Goal: Task Accomplishment & Management: Manage account settings

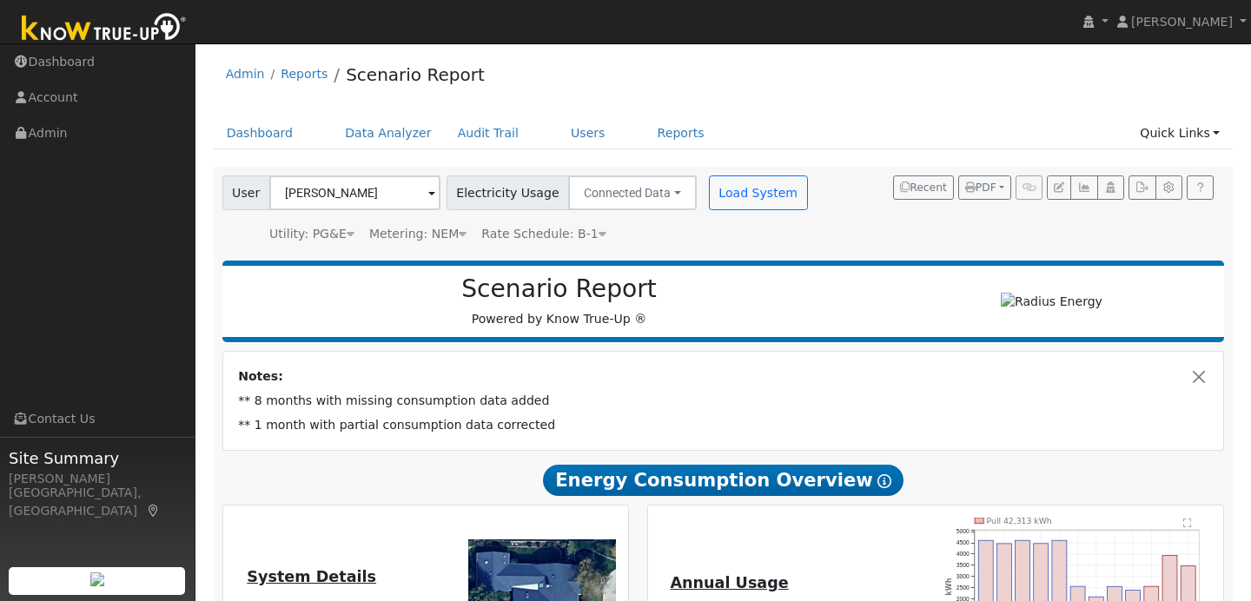
scroll to position [15, 0]
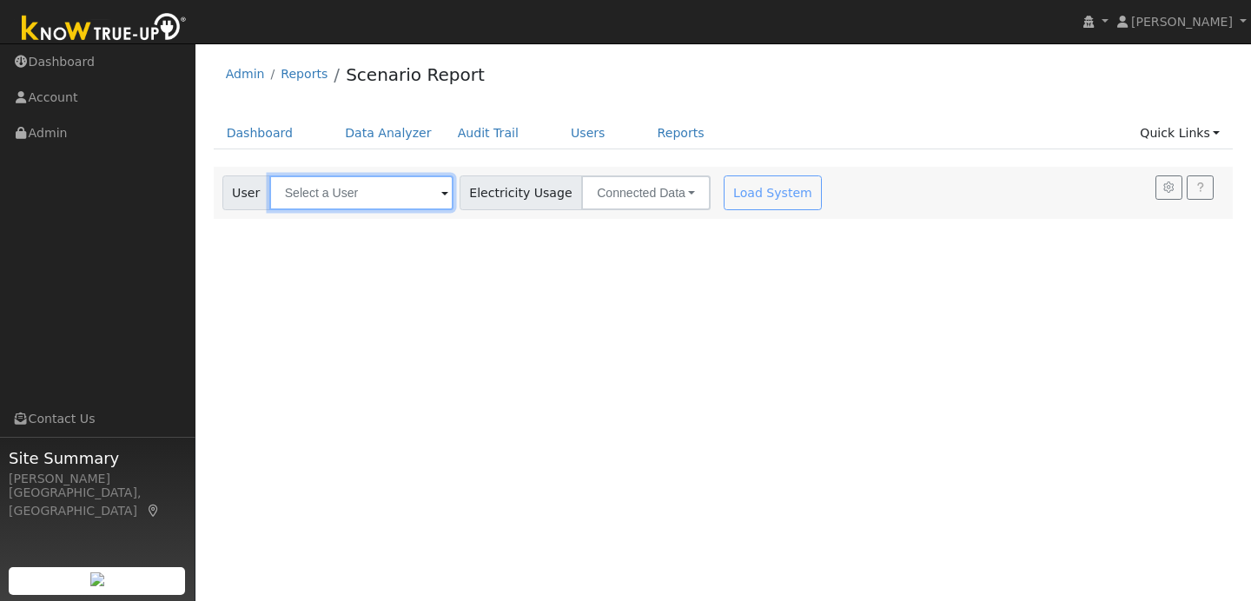
click at [414, 196] on input "text" at bounding box center [361, 193] width 184 height 35
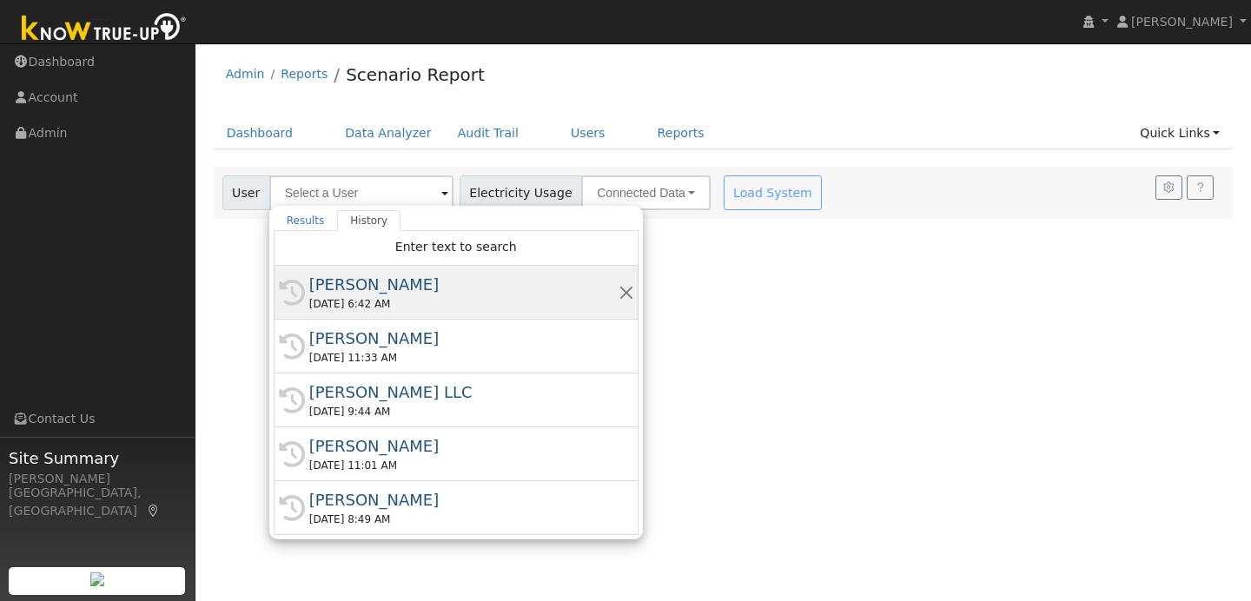
click at [418, 291] on div "[PERSON_NAME]" at bounding box center [463, 284] width 309 height 23
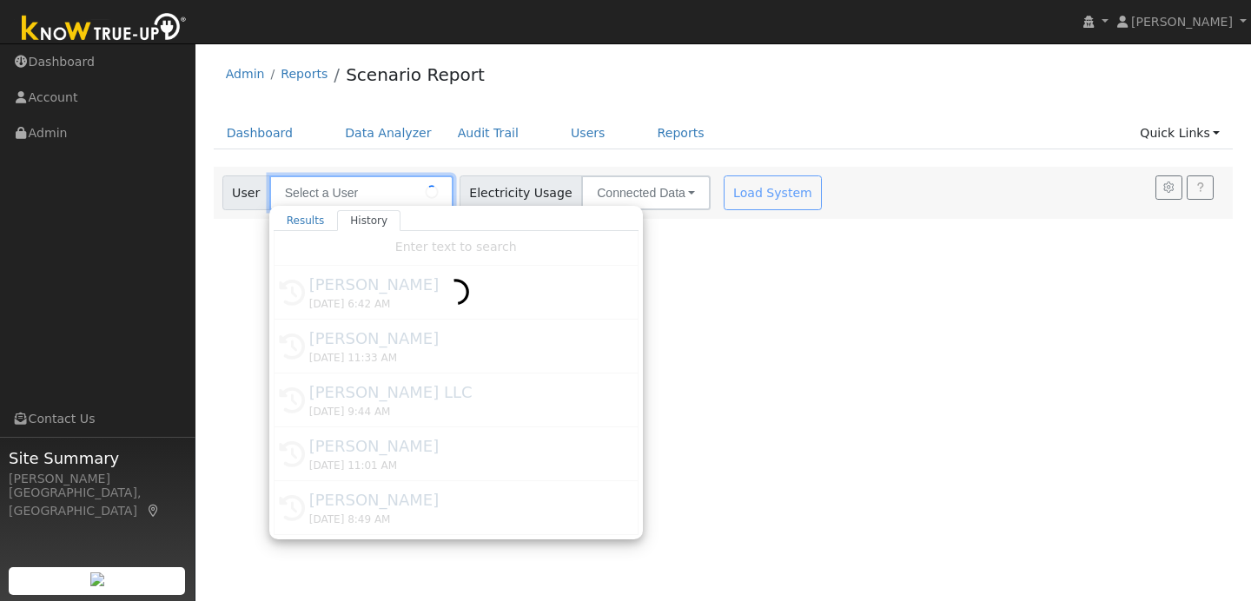
type input "[PERSON_NAME]"
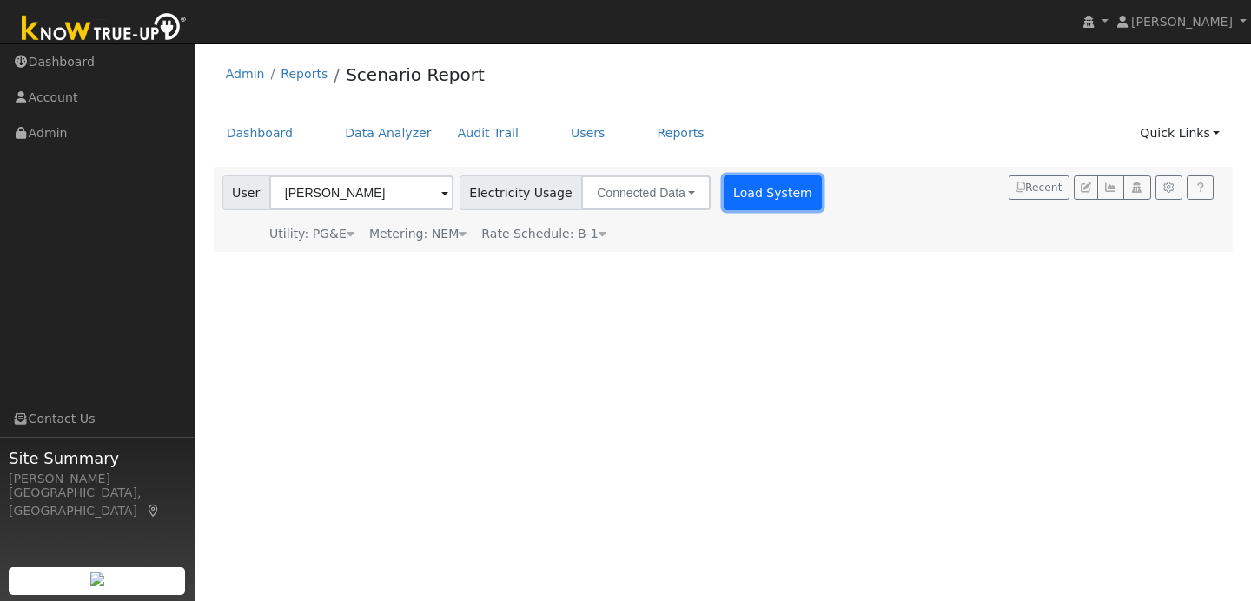
click at [747, 193] on button "Load System" at bounding box center [773, 193] width 99 height 35
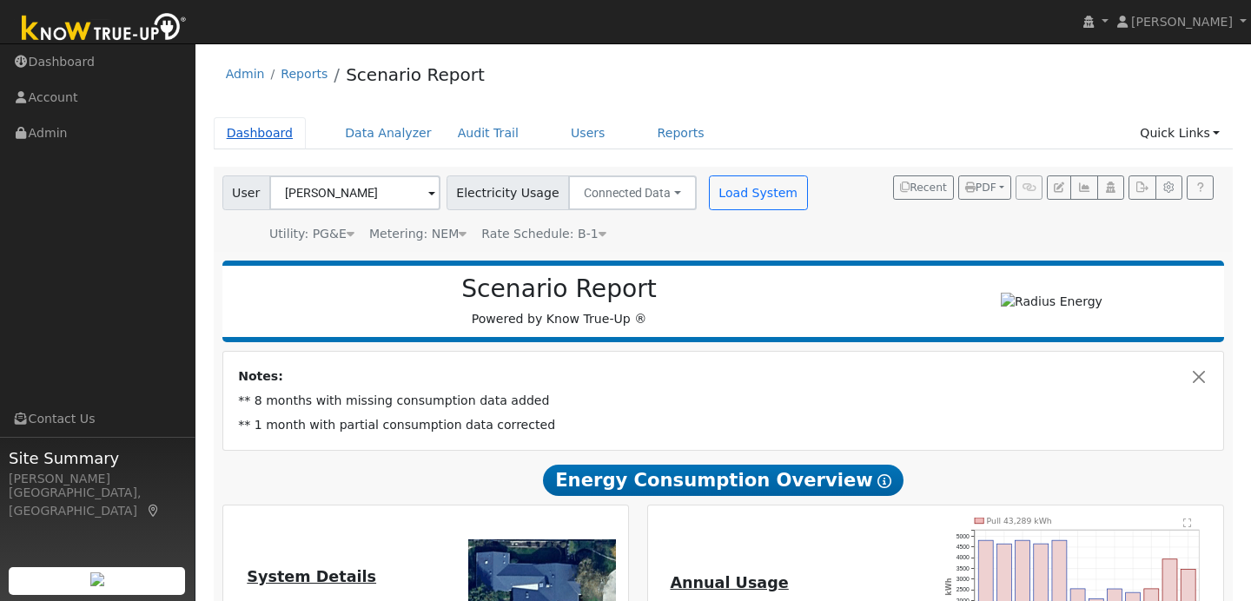
click at [256, 134] on link "Dashboard" at bounding box center [260, 133] width 93 height 32
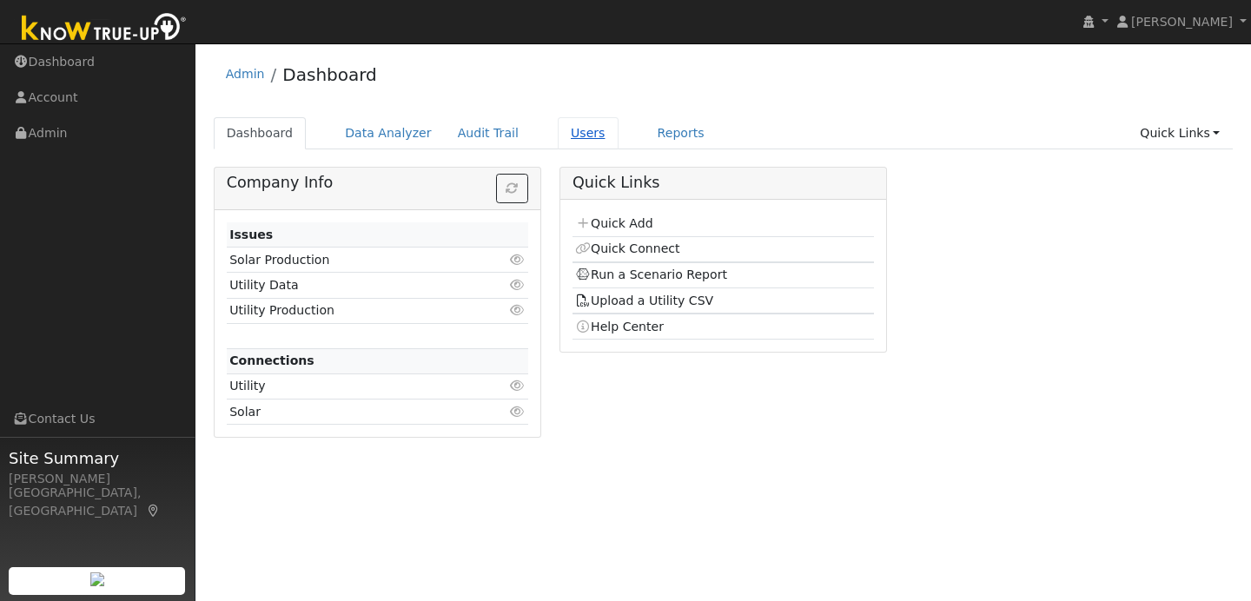
click at [567, 130] on link "Users" at bounding box center [588, 133] width 61 height 32
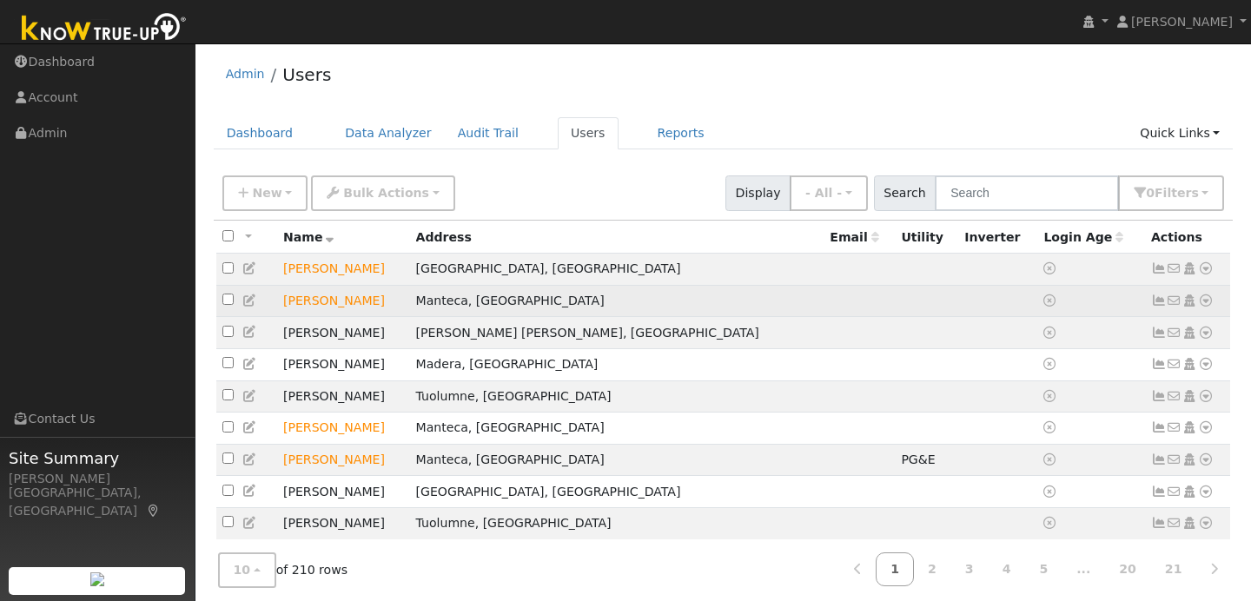
scroll to position [64, 0]
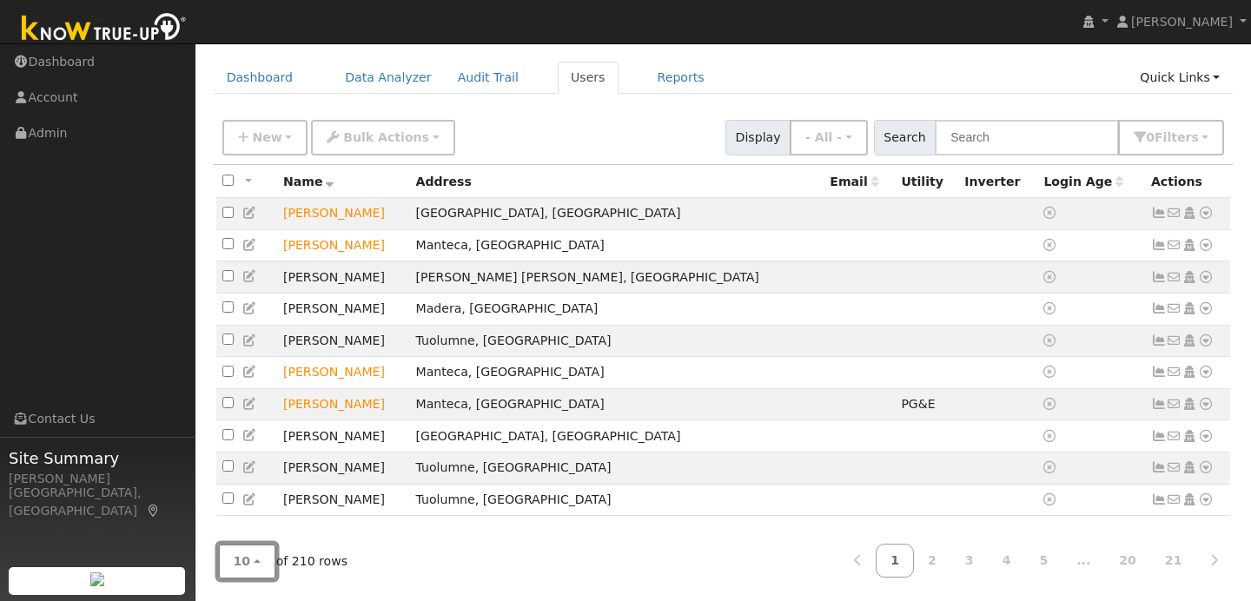
click at [254, 565] on button "10" at bounding box center [247, 562] width 58 height 36
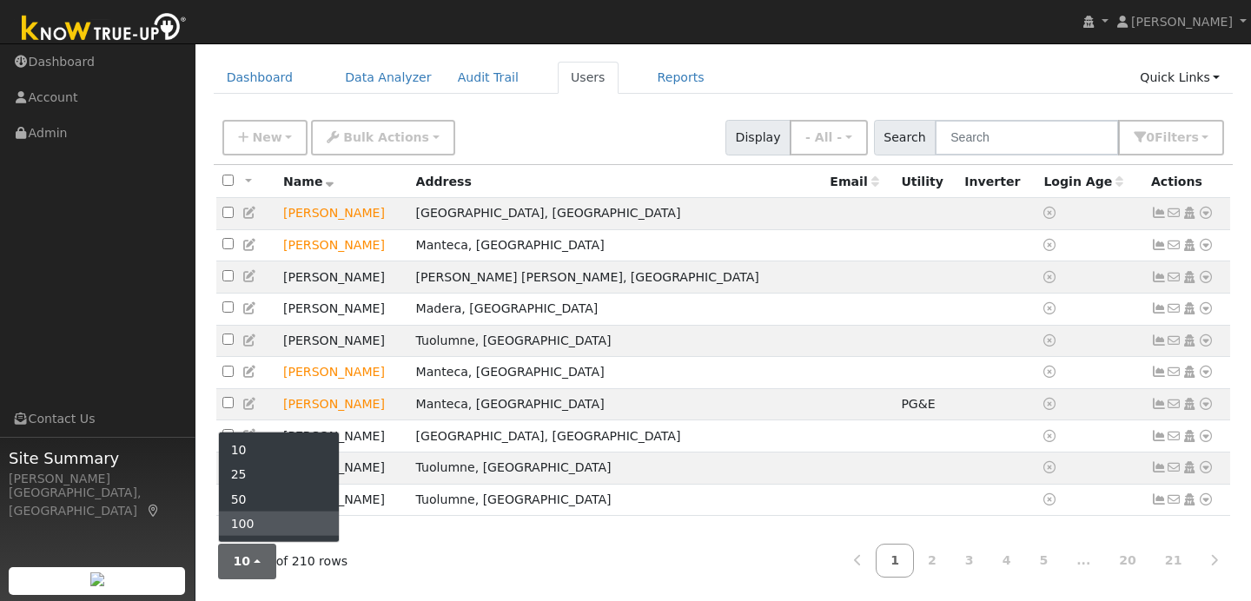
click at [262, 530] on link "100" at bounding box center [279, 524] width 121 height 24
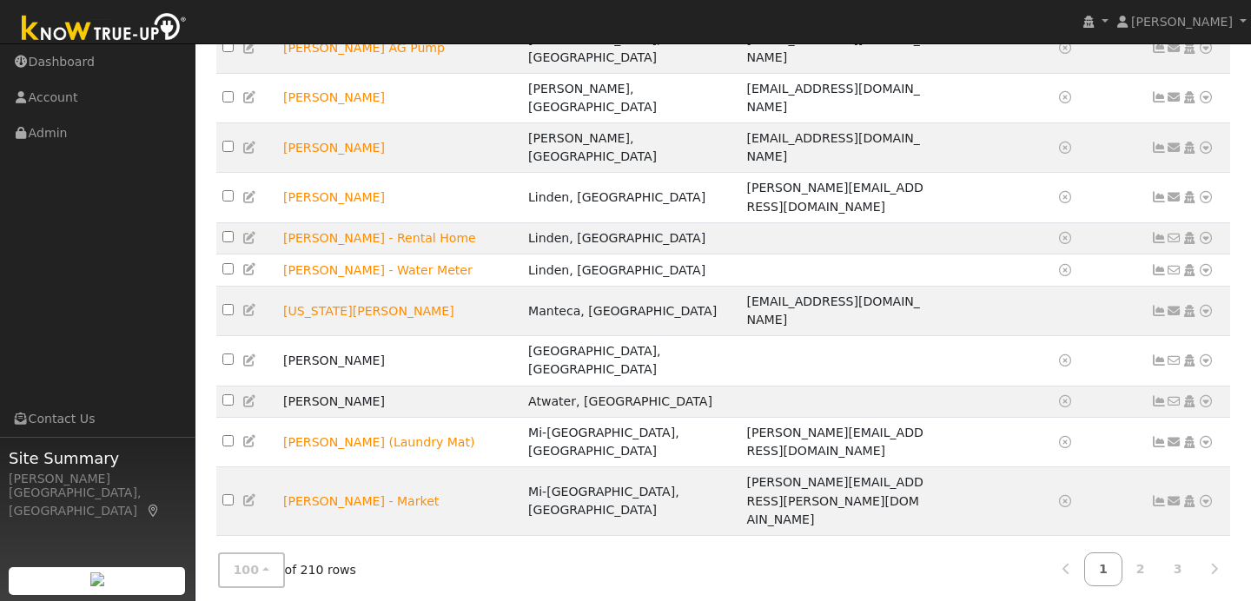
scroll to position [2466, 0]
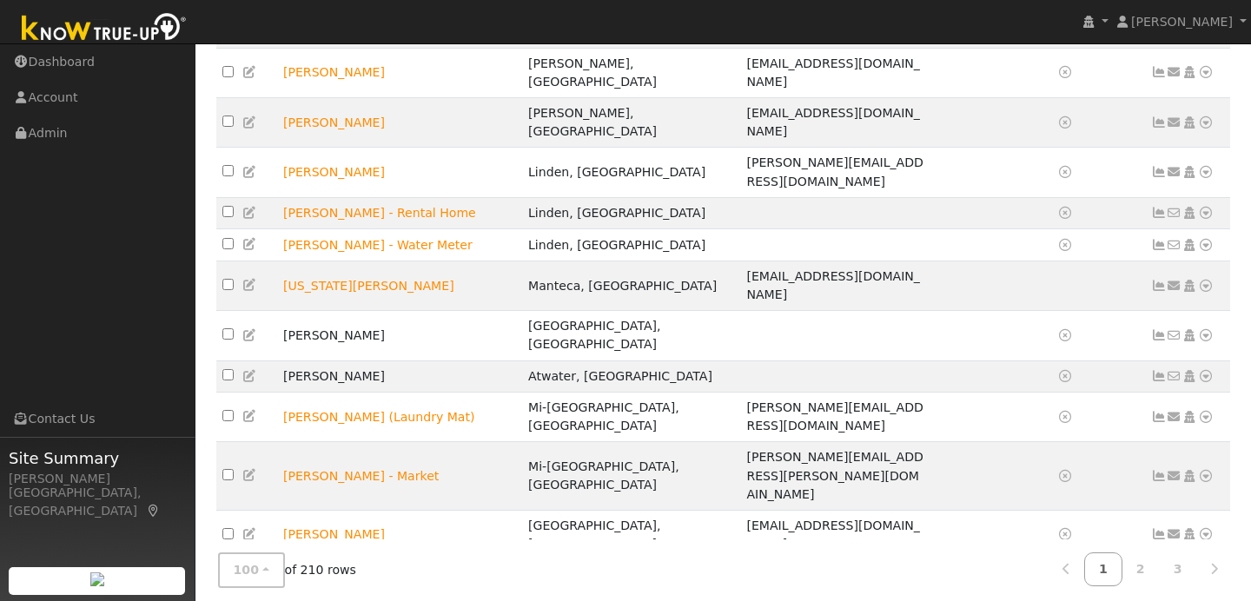
checkbox input "true"
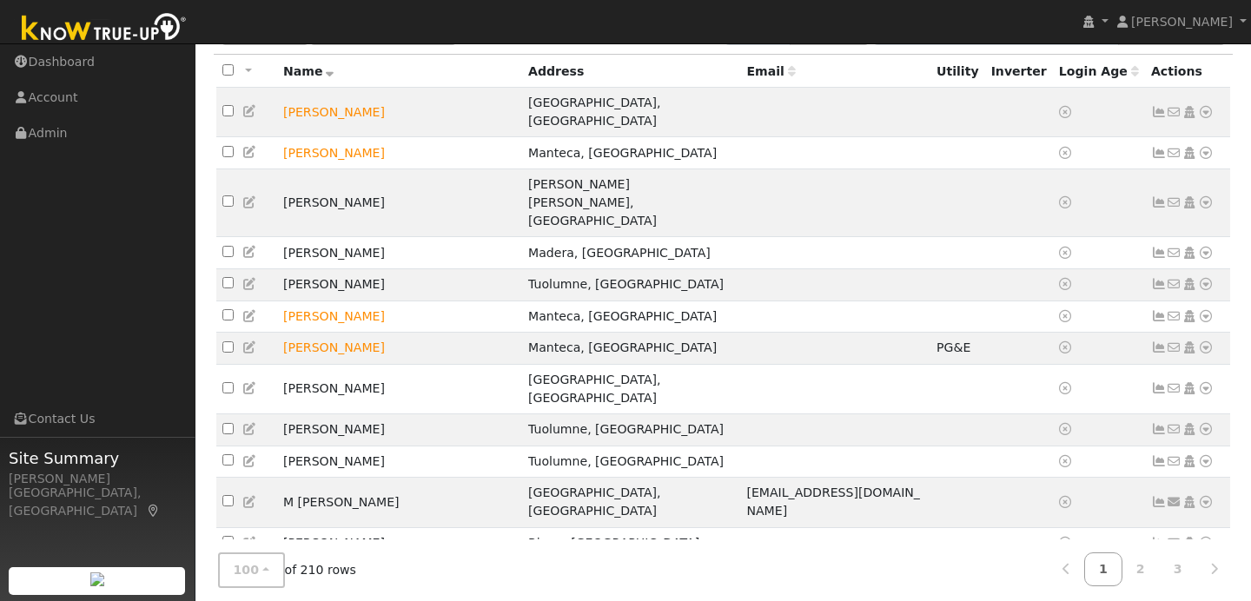
scroll to position [0, 0]
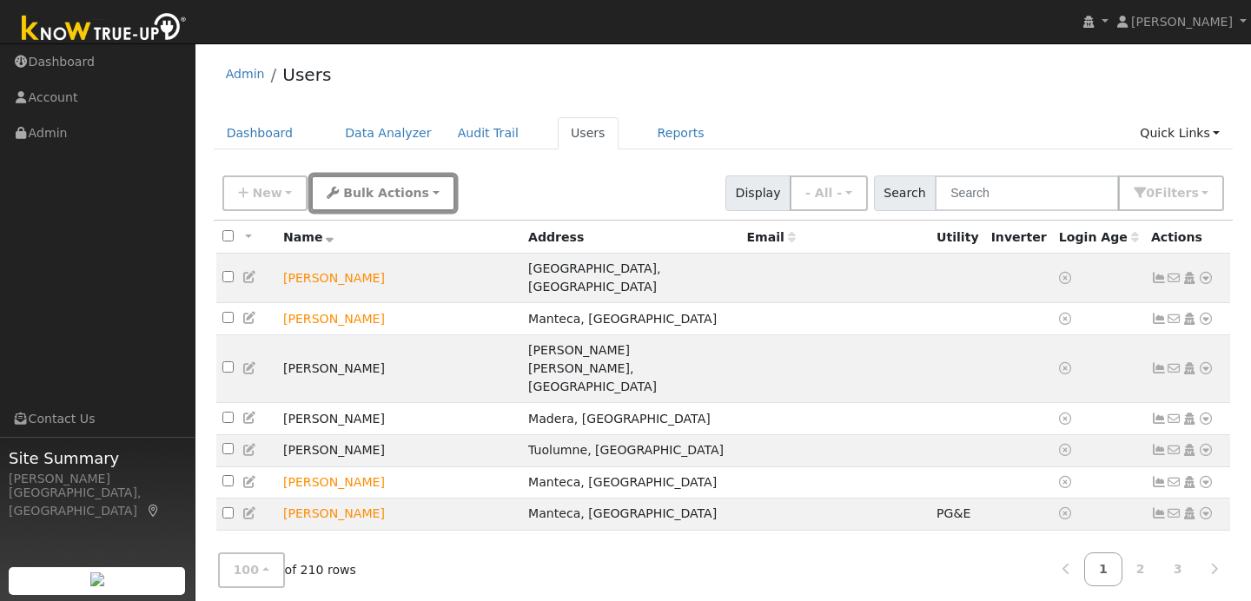
click at [390, 194] on span "Bulk Actions" at bounding box center [386, 193] width 86 height 14
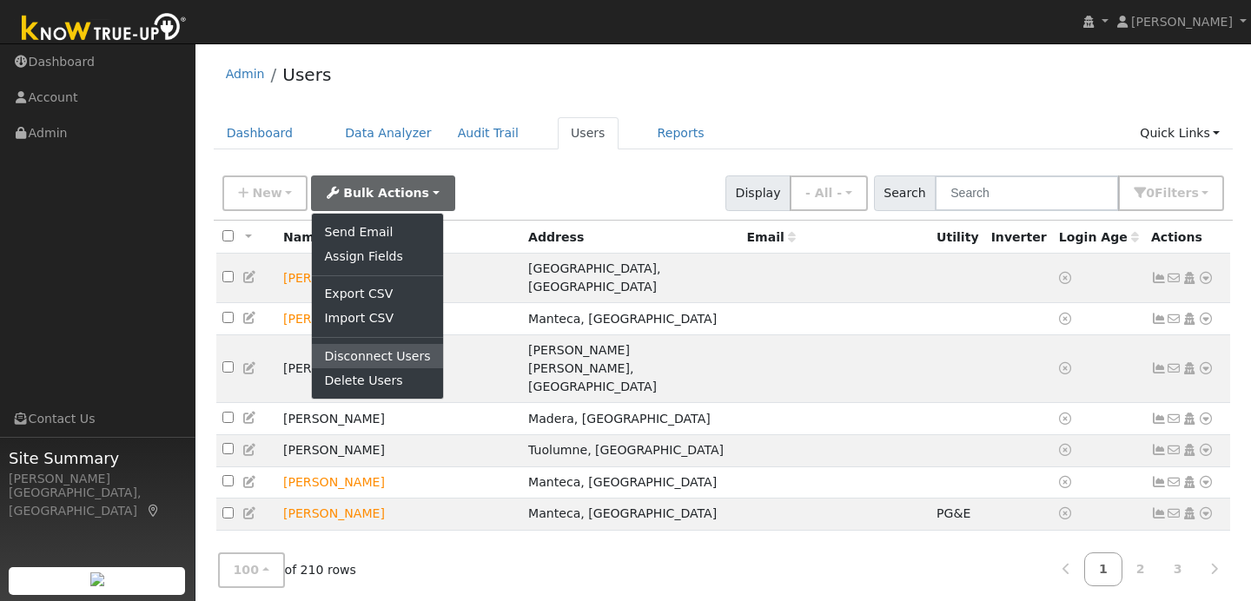
click at [387, 352] on link "Disconnect Users" at bounding box center [377, 356] width 130 height 24
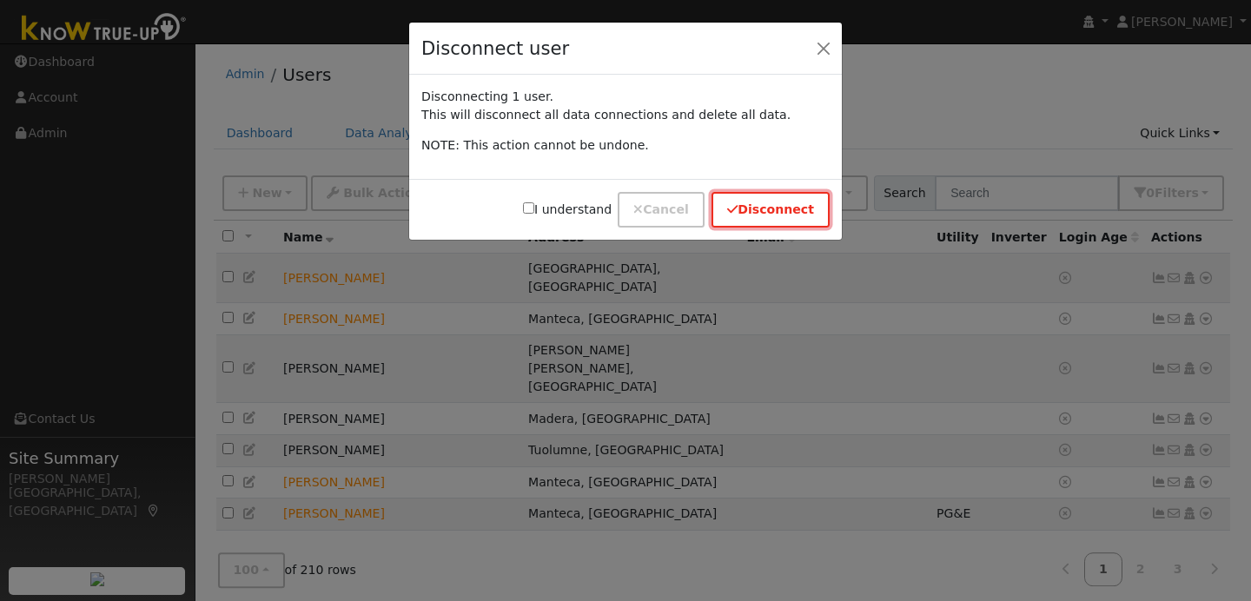
click at [758, 204] on button "Disconnect" at bounding box center [771, 210] width 118 height 36
click at [770, 208] on button "Disconnect" at bounding box center [771, 210] width 118 height 36
click at [541, 201] on div at bounding box center [541, 199] width 12 height 6
click at [534, 205] on input "I understand" at bounding box center [528, 207] width 11 height 11
checkbox input "true"
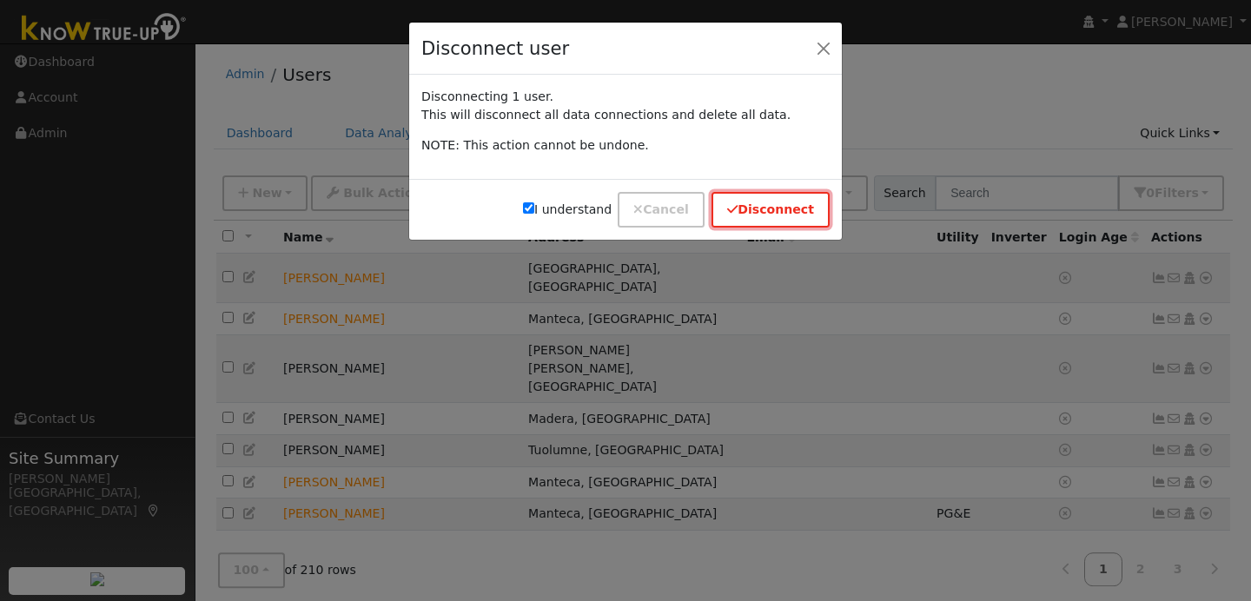
click at [790, 213] on button "Disconnect" at bounding box center [771, 210] width 118 height 36
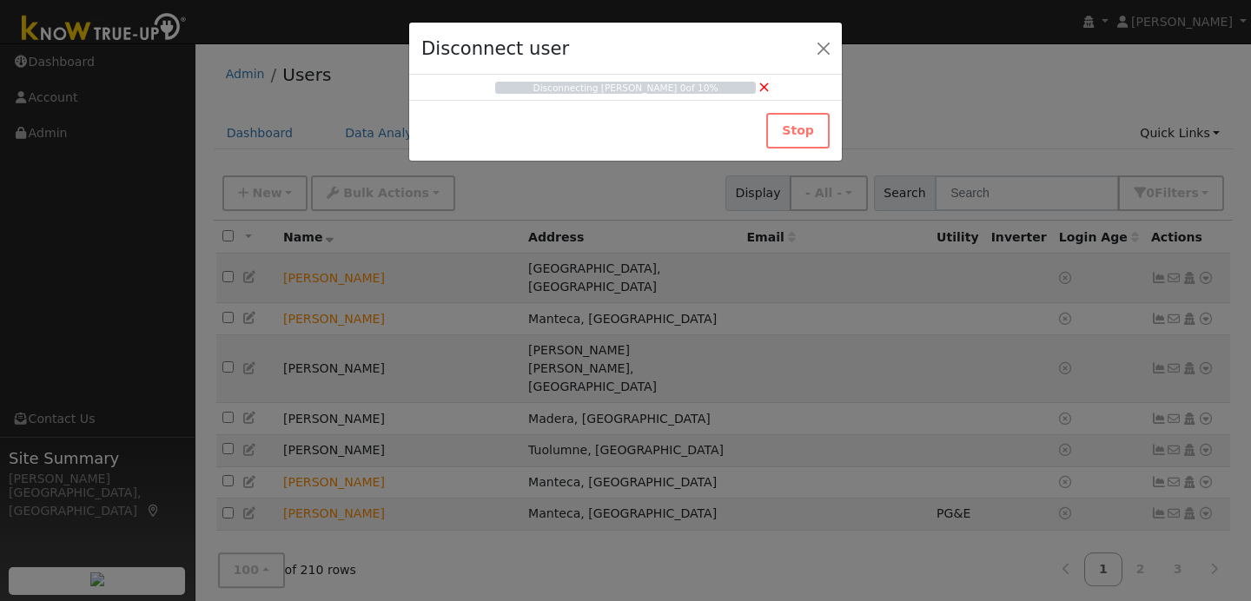
checkbox input "false"
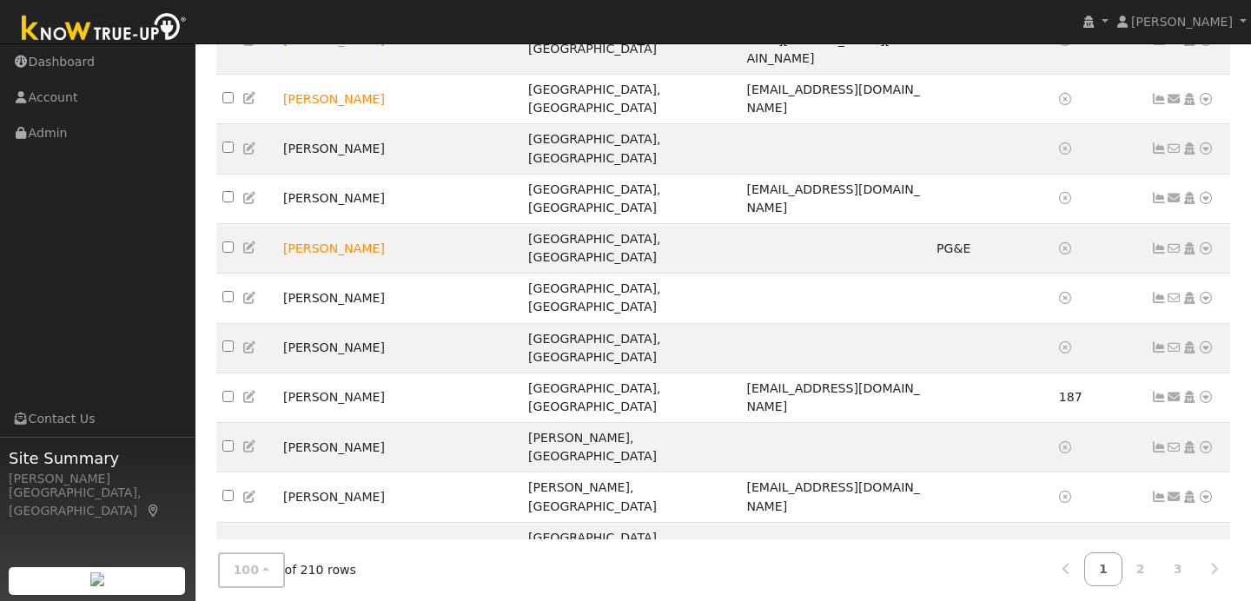
scroll to position [3049, 0]
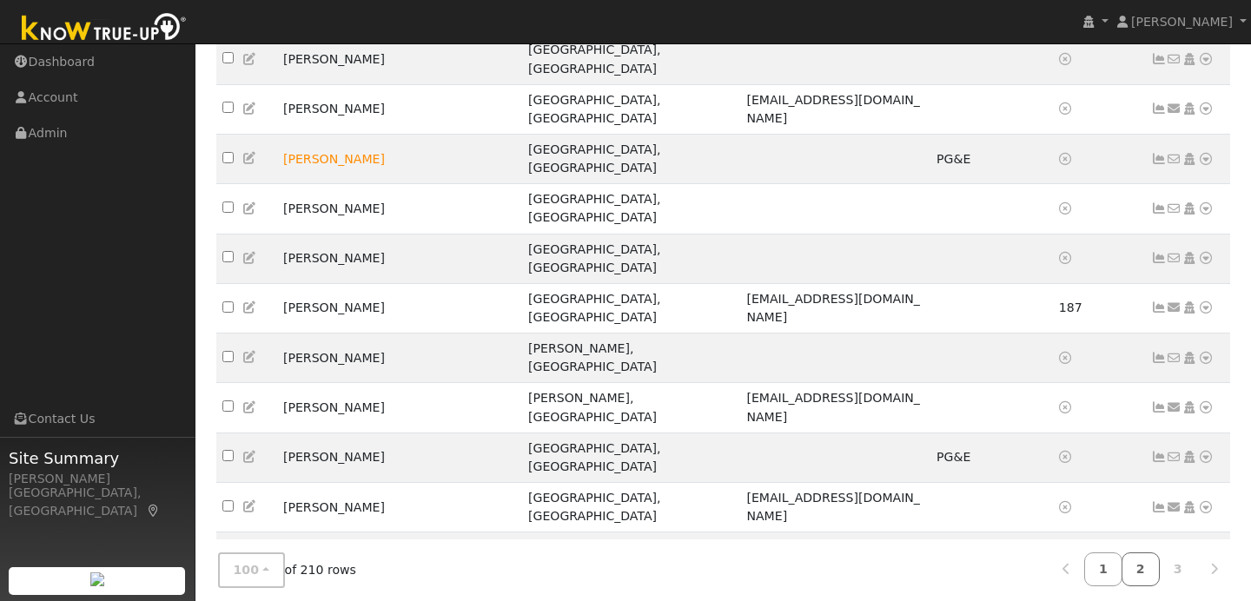
click at [1143, 574] on link "2" at bounding box center [1141, 570] width 38 height 34
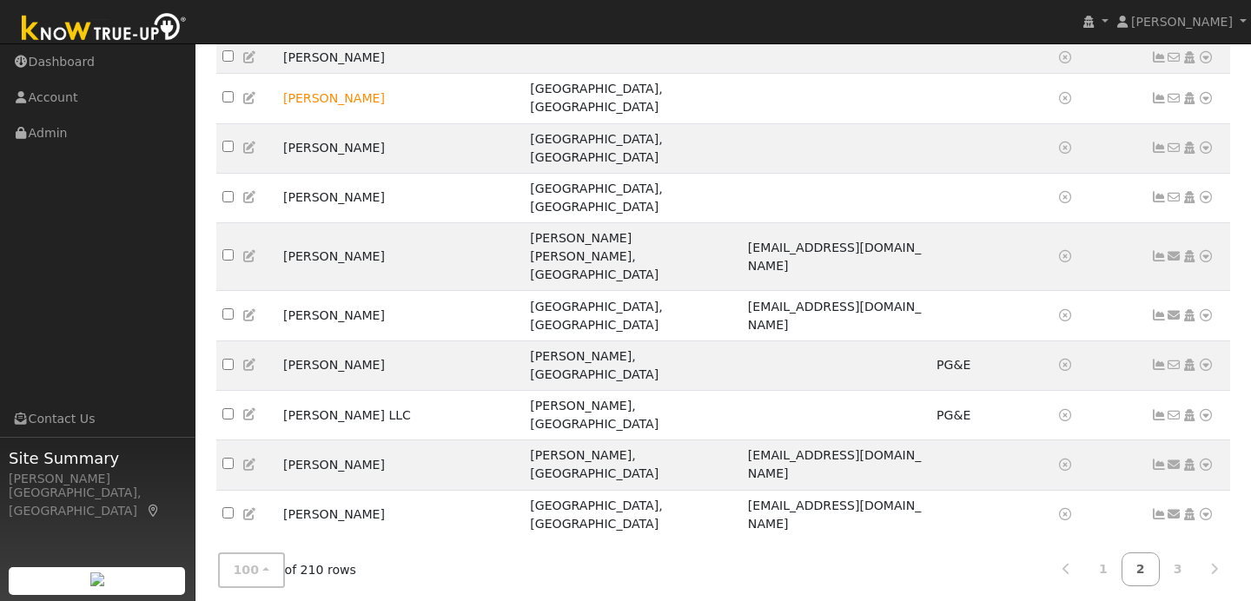
scroll to position [310, 0]
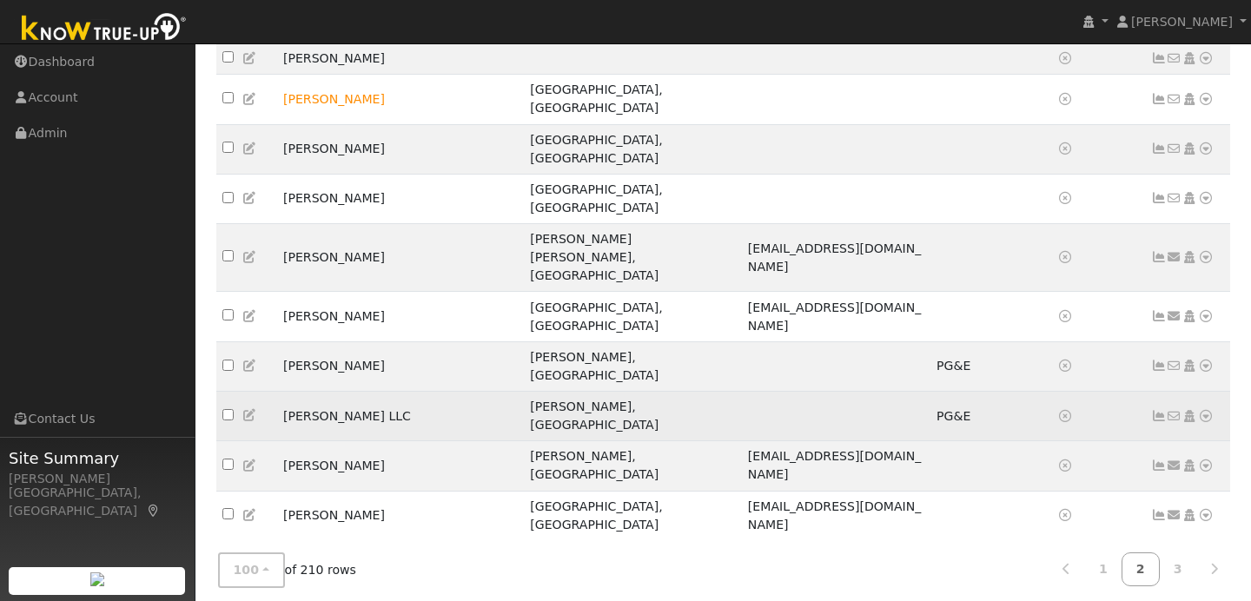
click at [230, 409] on input "checkbox" at bounding box center [227, 414] width 11 height 11
checkbox input "true"
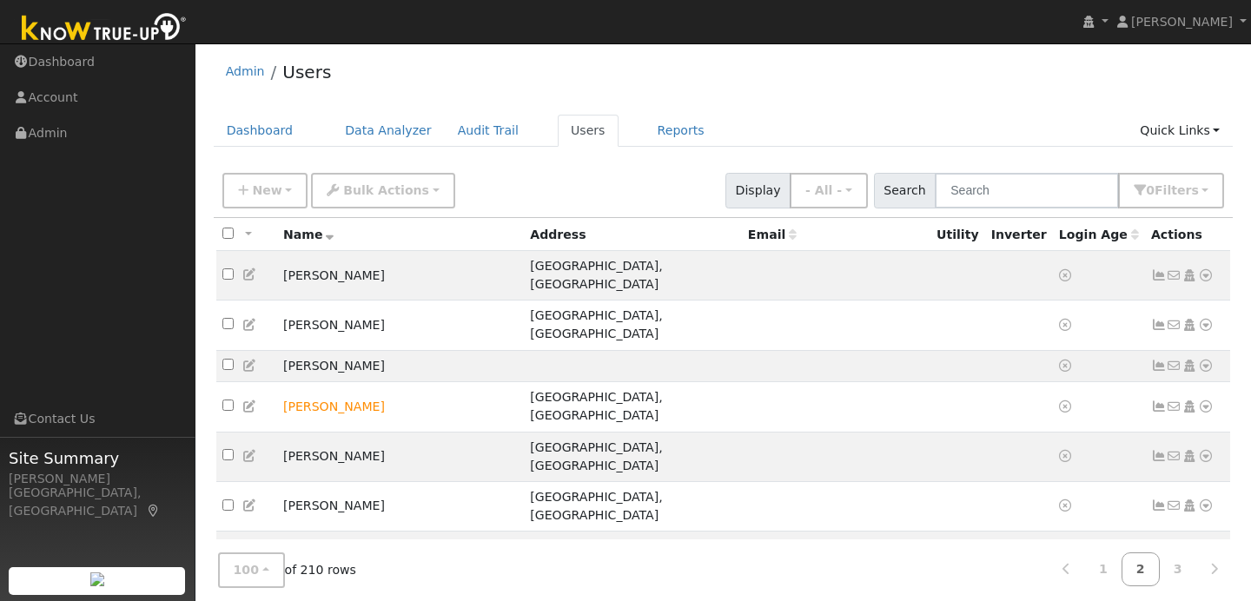
scroll to position [0, 0]
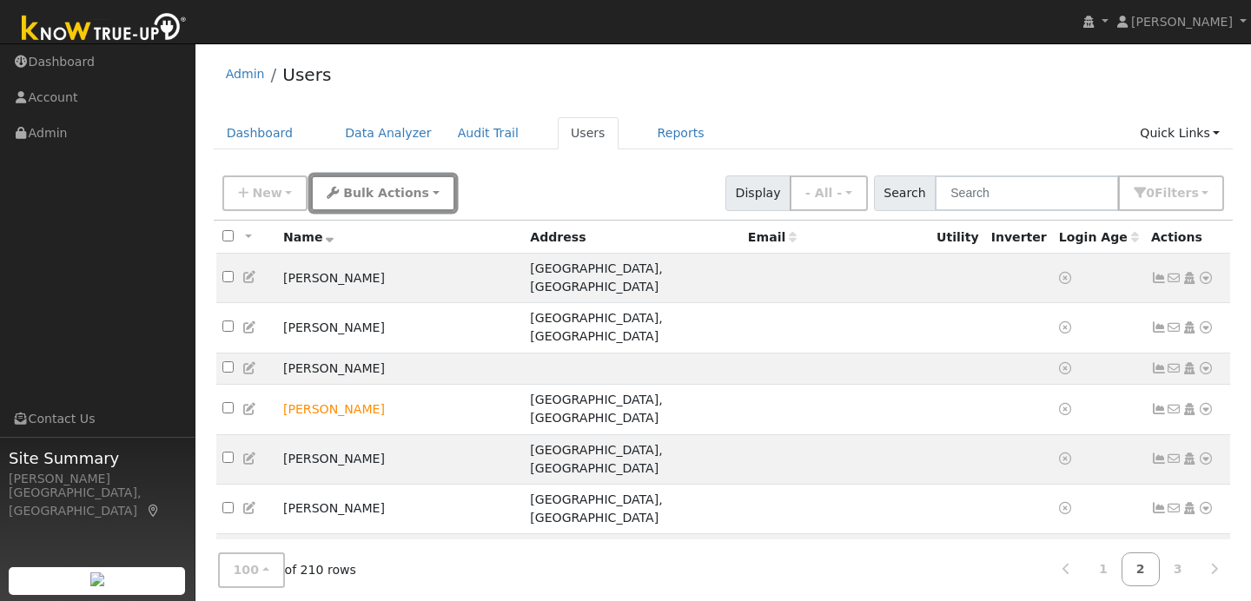
click at [420, 196] on button "Bulk Actions" at bounding box center [382, 194] width 143 height 36
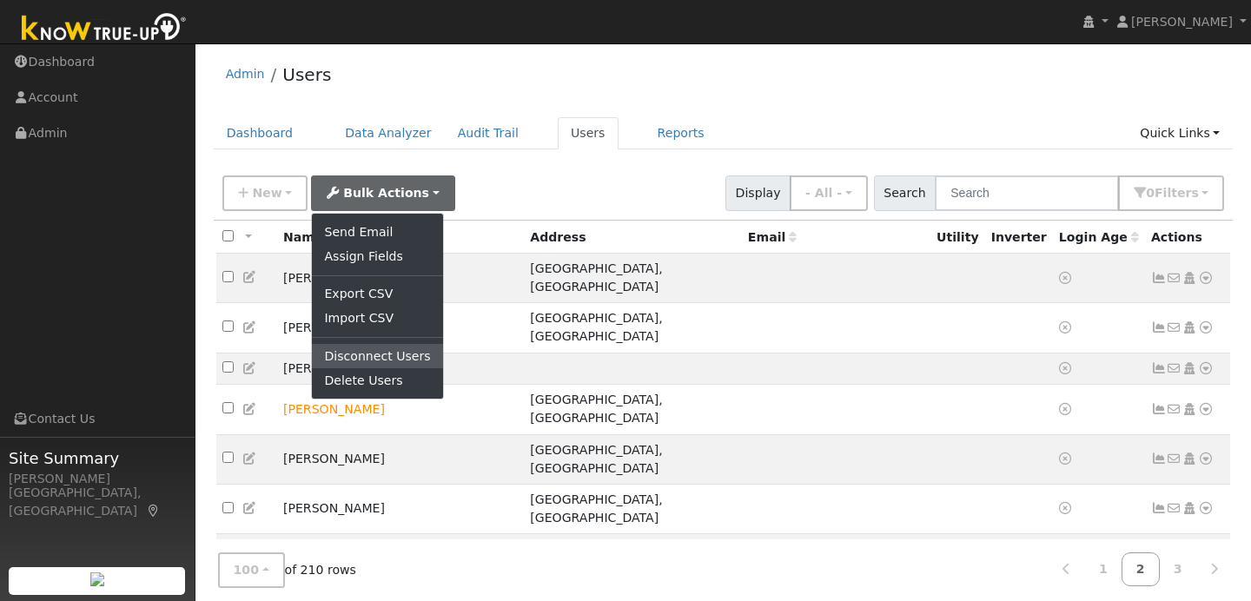
click at [374, 361] on link "Disconnect Users" at bounding box center [377, 356] width 130 height 24
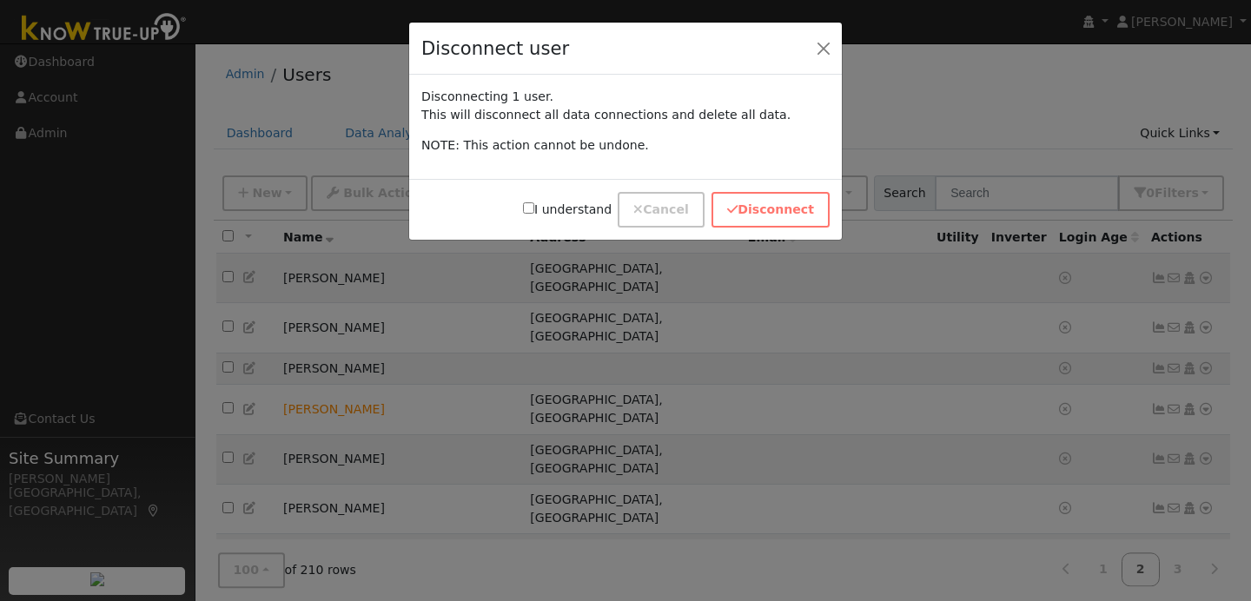
click at [534, 212] on input "I understand" at bounding box center [528, 207] width 11 height 11
checkbox input "true"
click at [772, 199] on button "Disconnect" at bounding box center [771, 210] width 118 height 36
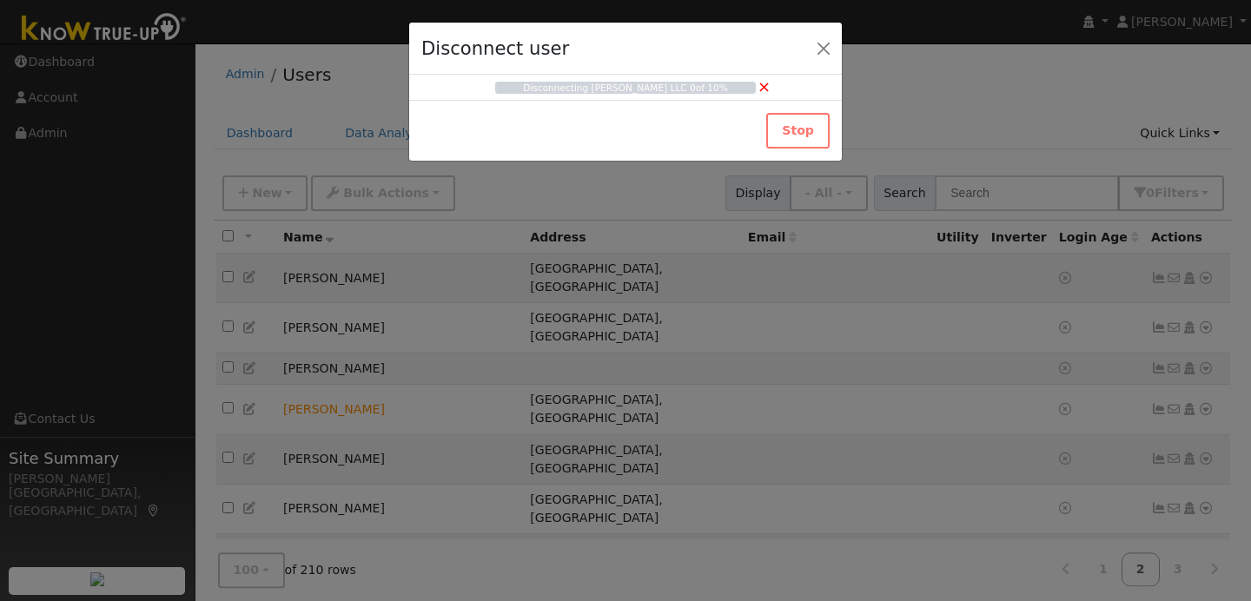
checkbox input "false"
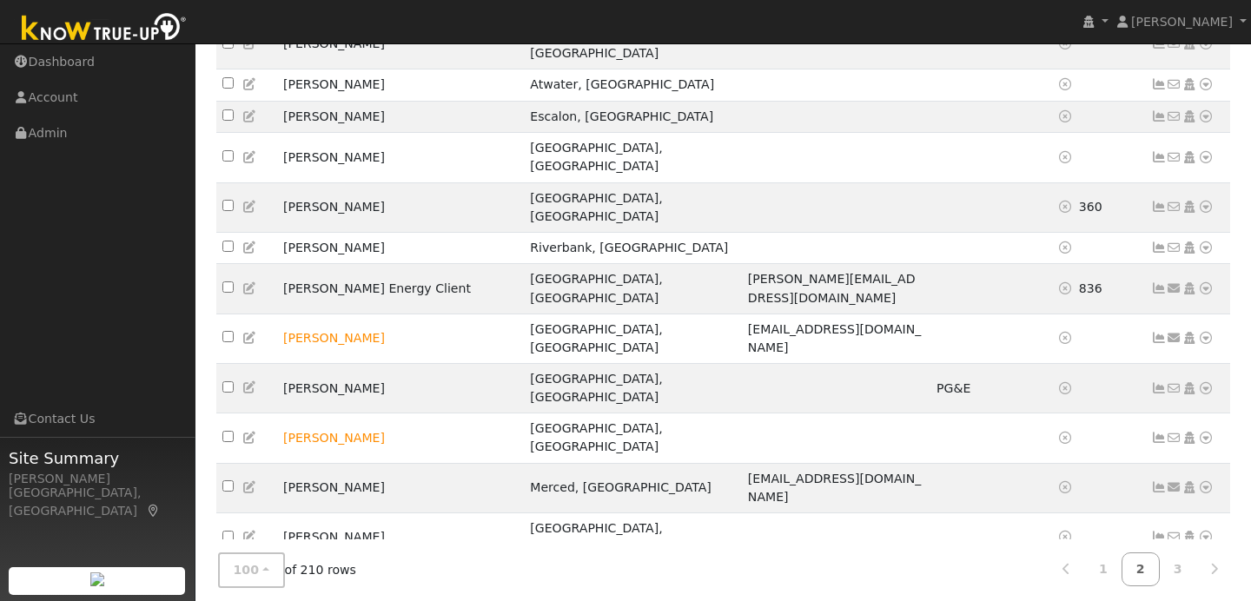
scroll to position [2186, 0]
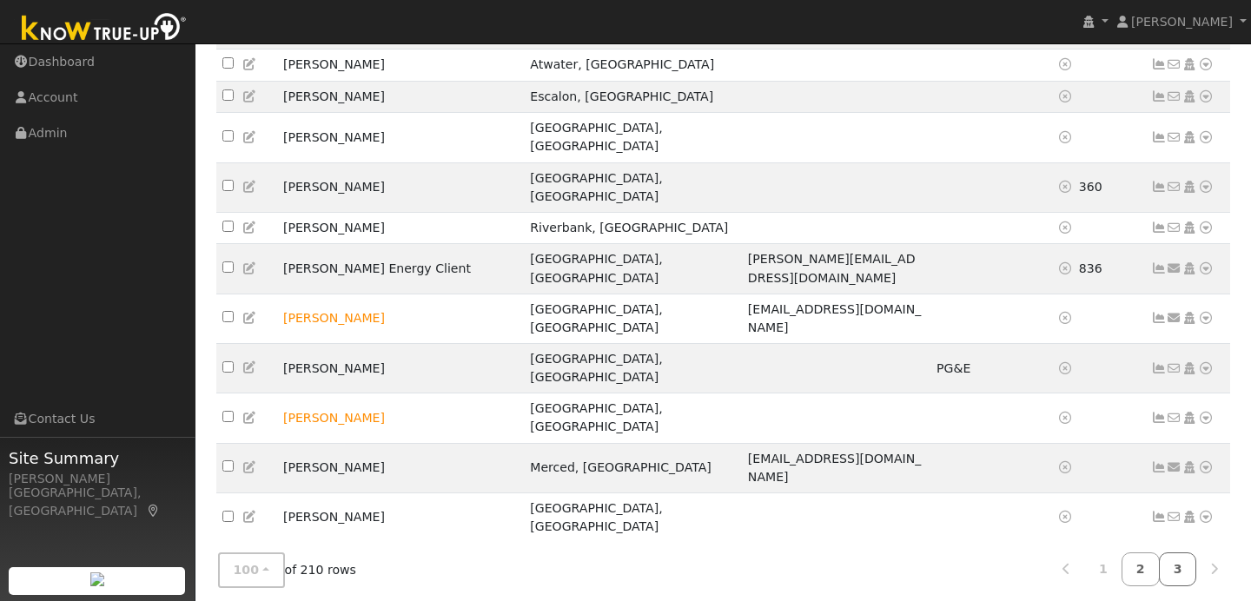
click at [1168, 574] on link "3" at bounding box center [1178, 570] width 38 height 34
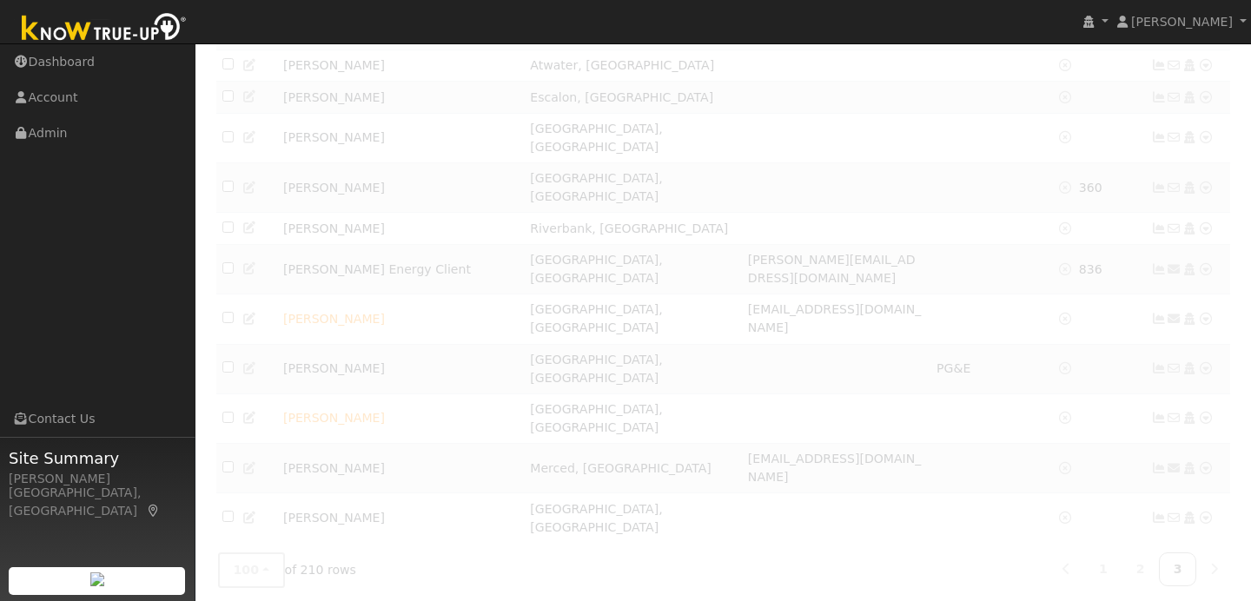
scroll to position [64, 0]
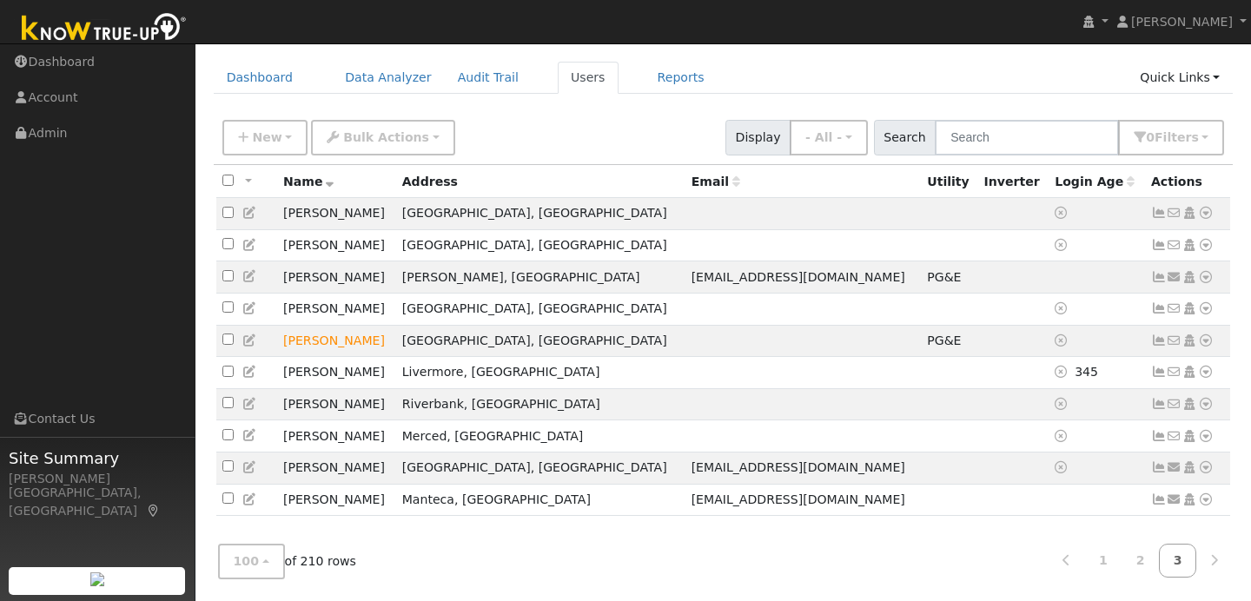
click at [488, 115] on div "New Add User Quick Add Quick Connect Quick Convert Lead Bulk Actions Send Email…" at bounding box center [723, 135] width 1009 height 42
